Goal: Information Seeking & Learning: Find specific fact

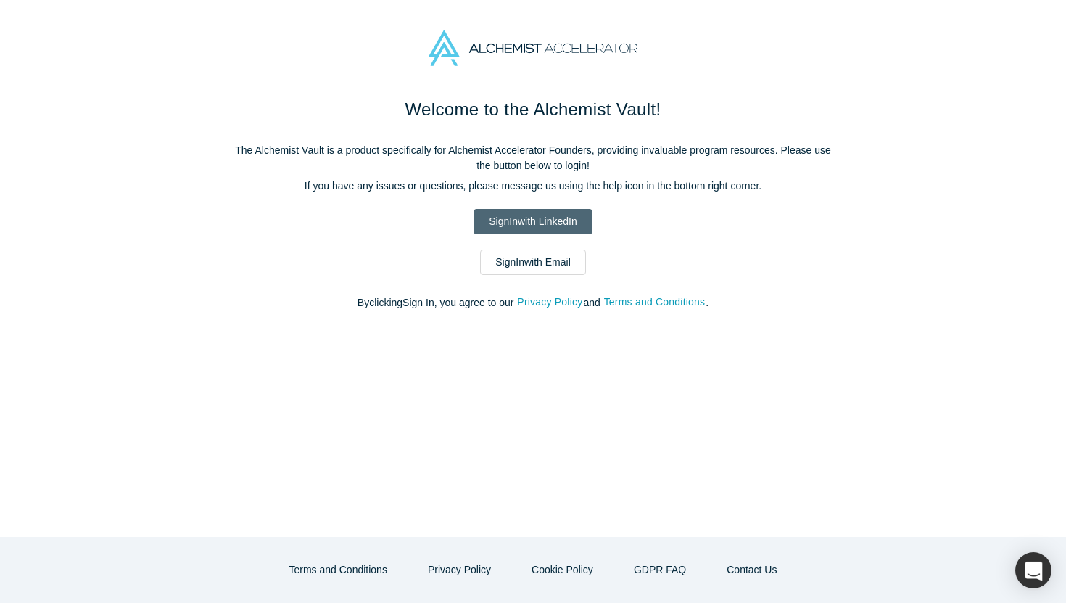
click at [540, 223] on link "Sign In with LinkedIn" at bounding box center [533, 221] width 118 height 25
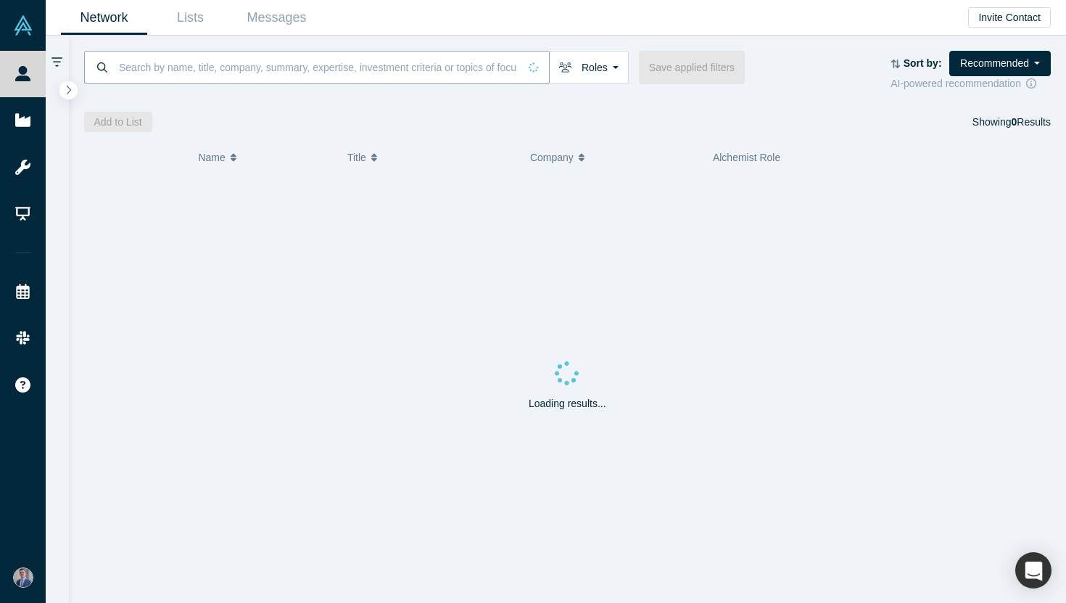
click at [305, 67] on input at bounding box center [318, 67] width 401 height 34
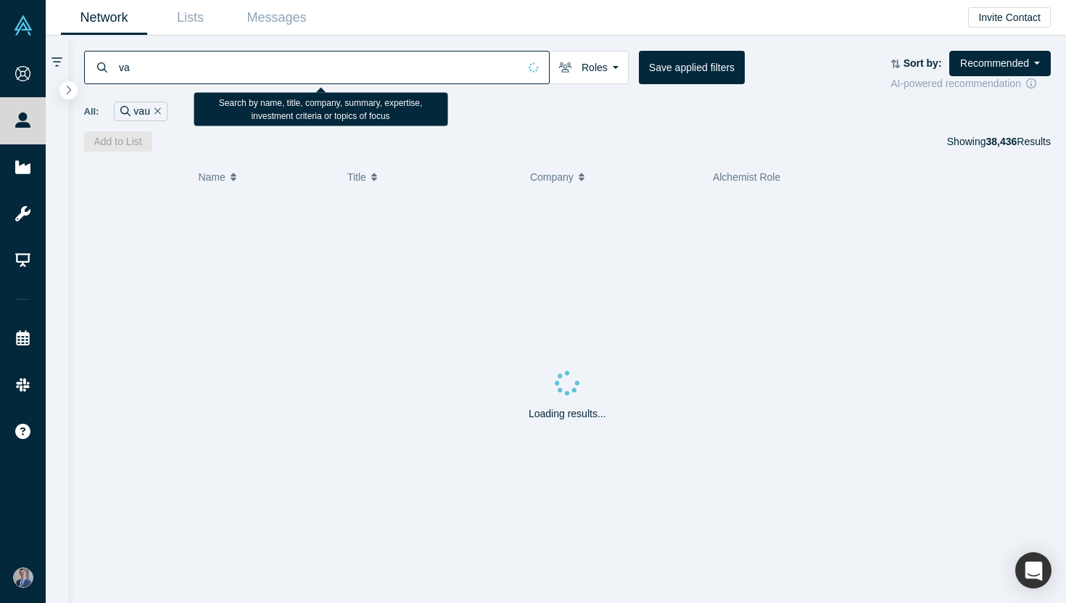
type input "v"
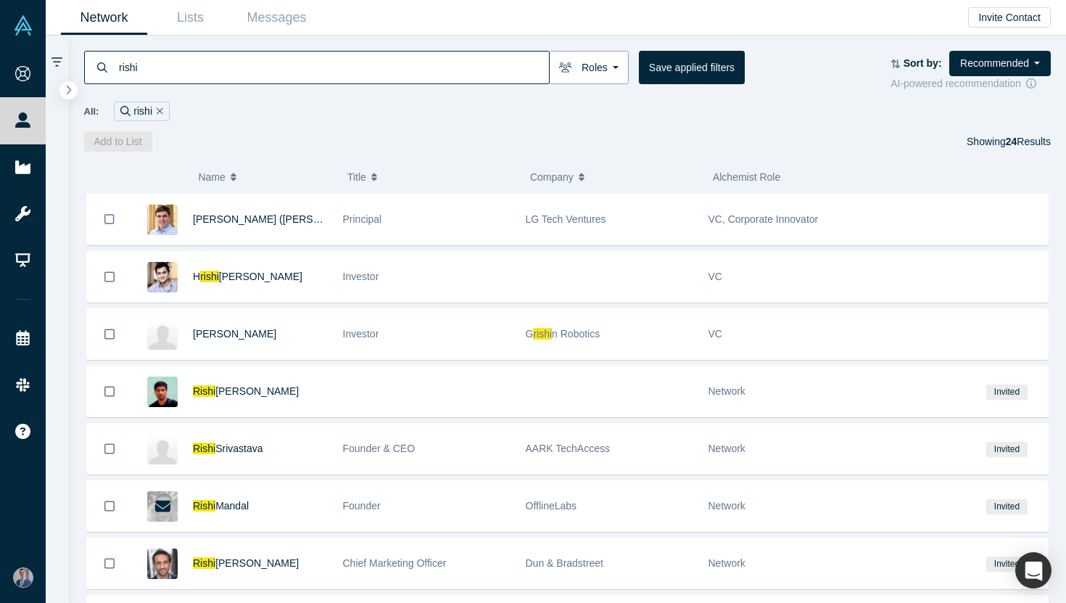
type input "rishi"
click at [598, 73] on button "Roles" at bounding box center [589, 67] width 80 height 33
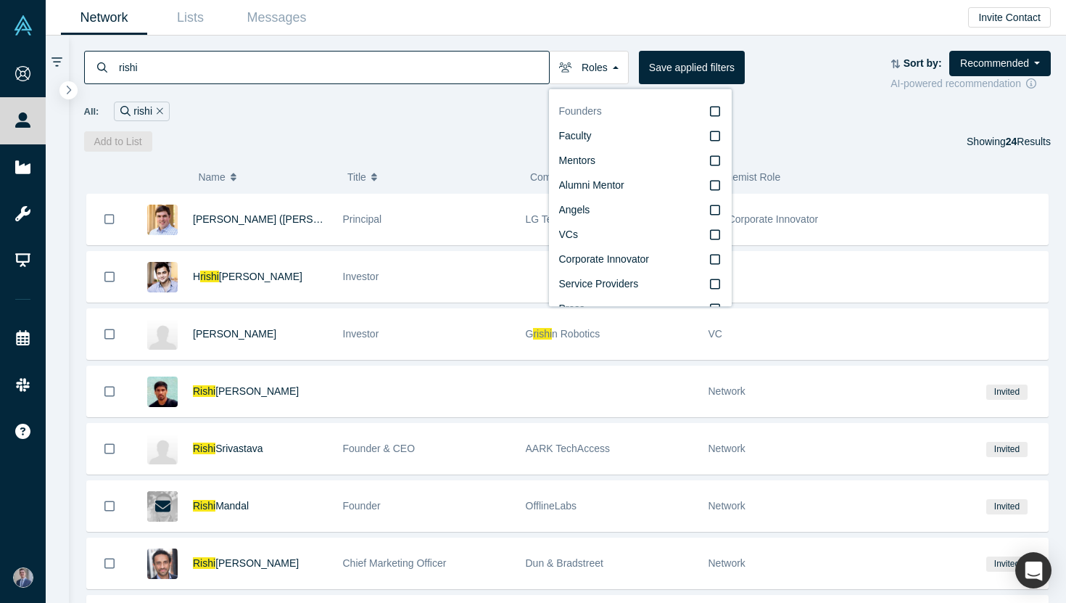
click at [659, 107] on label "Founders" at bounding box center [640, 111] width 162 height 25
click at [0, 0] on input "Founders" at bounding box center [0, 0] width 0 height 0
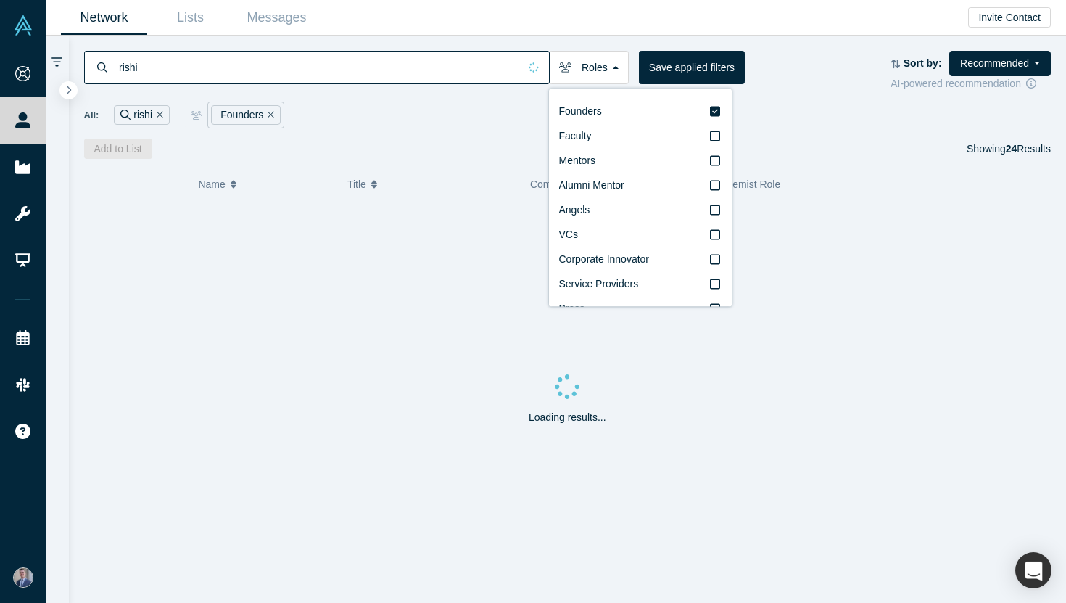
click at [828, 88] on div "rishi Roles Founders Faculty Mentors Alumni Mentor Angels VCs Corporate Innovat…" at bounding box center [568, 71] width 968 height 41
